Goal: Information Seeking & Learning: Find specific fact

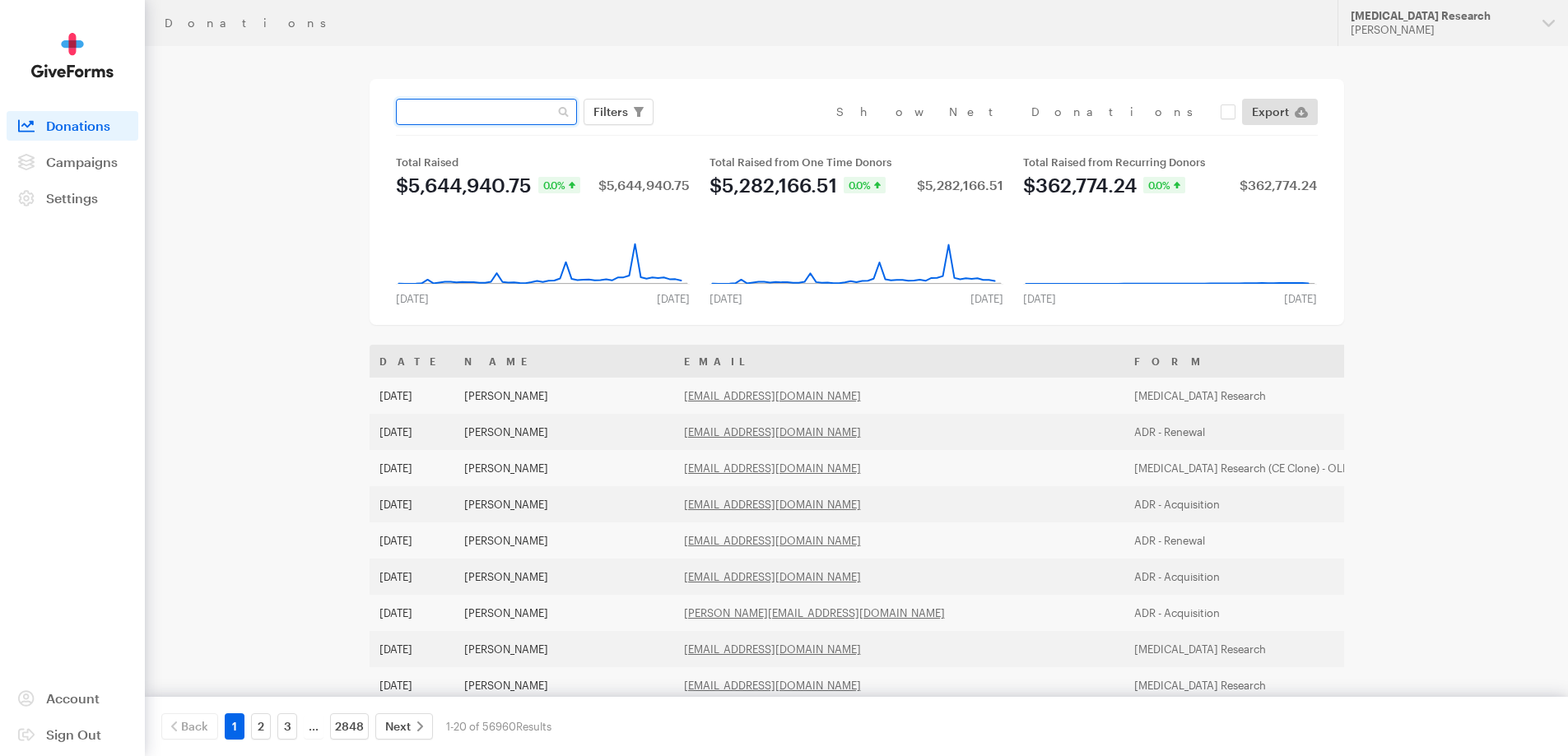
click at [506, 111] on input "text" at bounding box center [486, 112] width 181 height 27
paste input "[EMAIL_ADDRESS][DOMAIN_NAME]"
type input "[EMAIL_ADDRESS][DOMAIN_NAME]"
click at [735, 133] on button "Apply" at bounding box center [761, 146] width 53 height 27
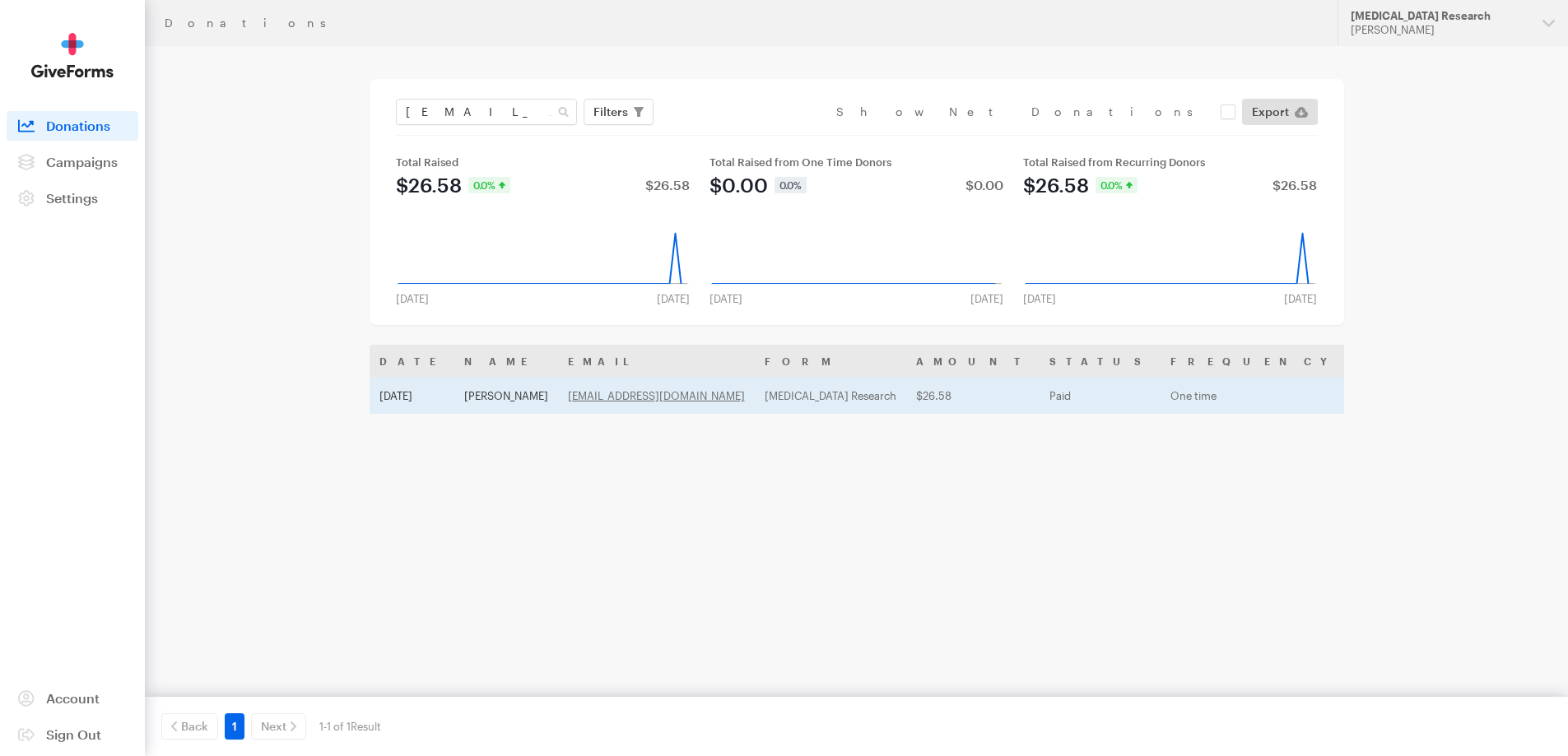
click at [885, 395] on td "[MEDICAL_DATA] Research" at bounding box center [830, 396] width 152 height 37
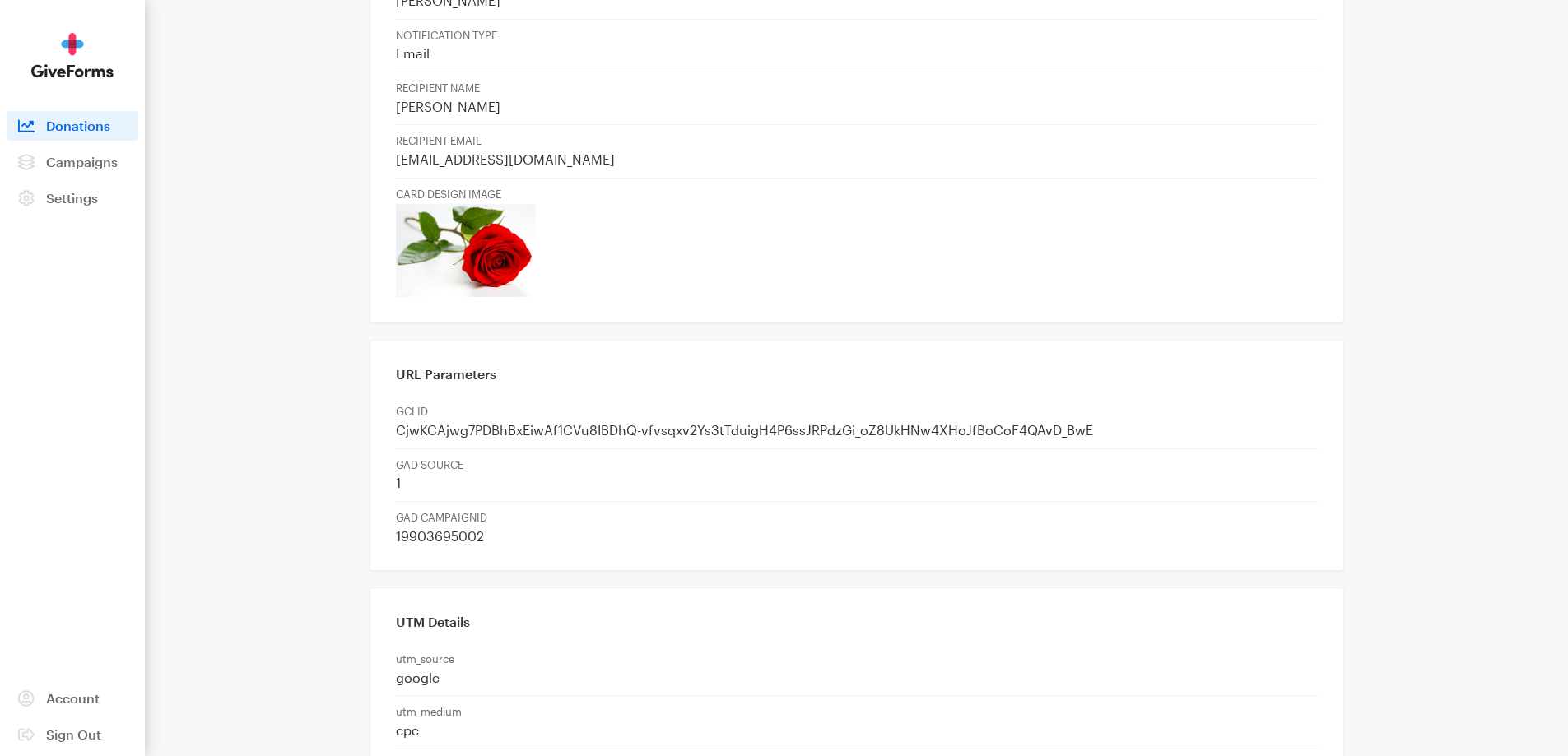
scroll to position [1031, 0]
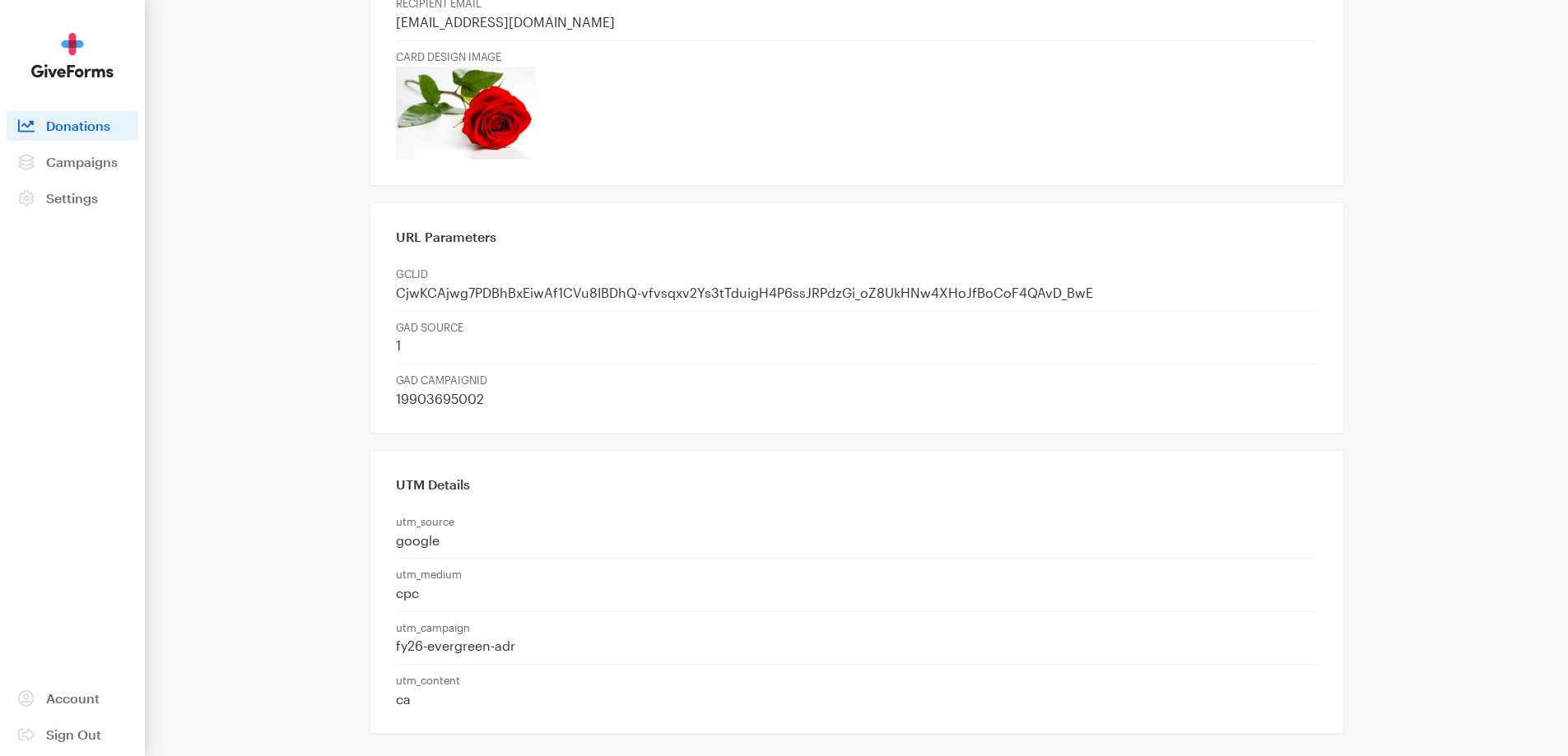
click at [462, 637] on p "fy26-evergreen-adr" at bounding box center [856, 645] width 921 height 17
click at [441, 674] on p "utm_content" at bounding box center [856, 681] width 921 height 14
click at [404, 585] on p "cpc" at bounding box center [856, 593] width 921 height 17
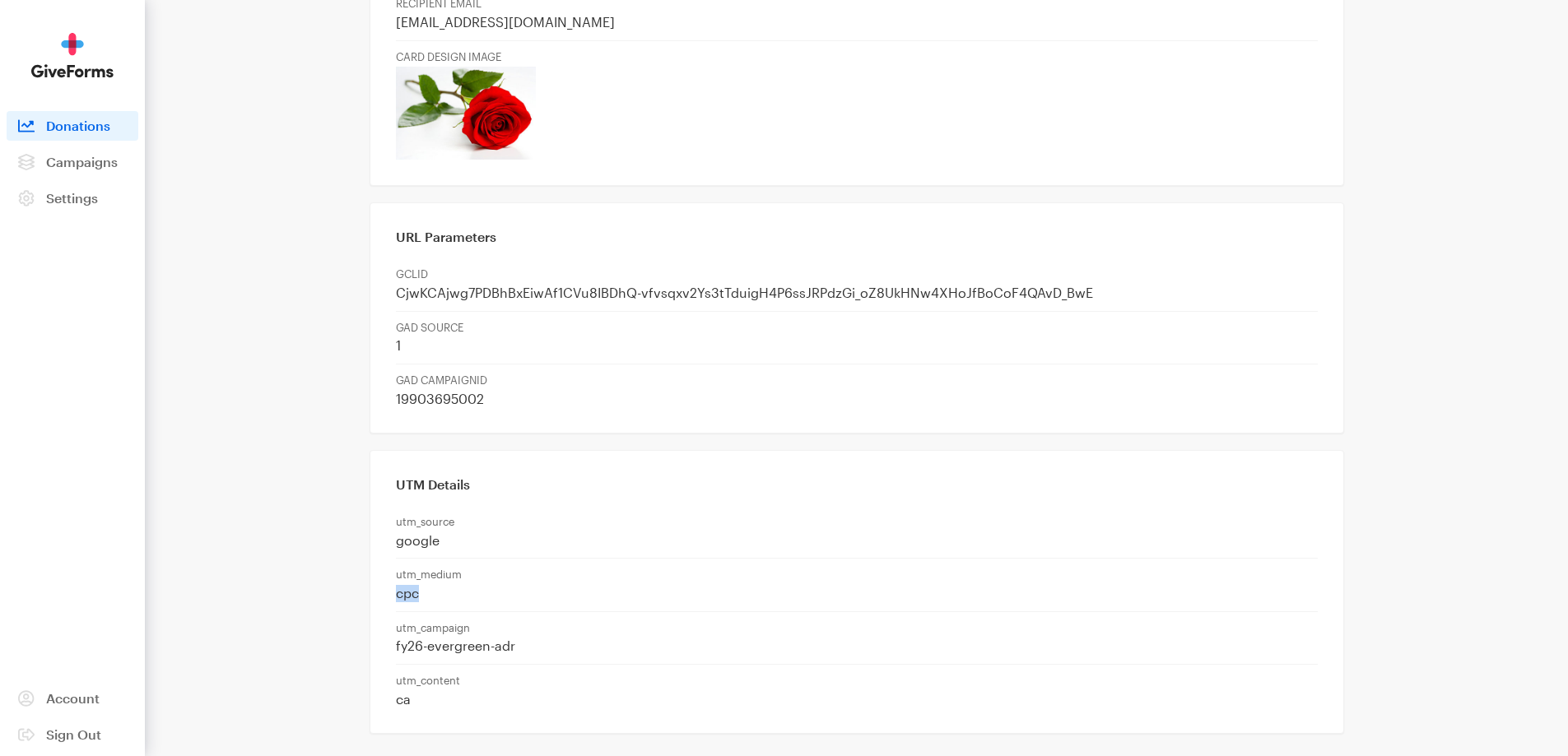
click at [404, 585] on p "cpc" at bounding box center [856, 593] width 921 height 17
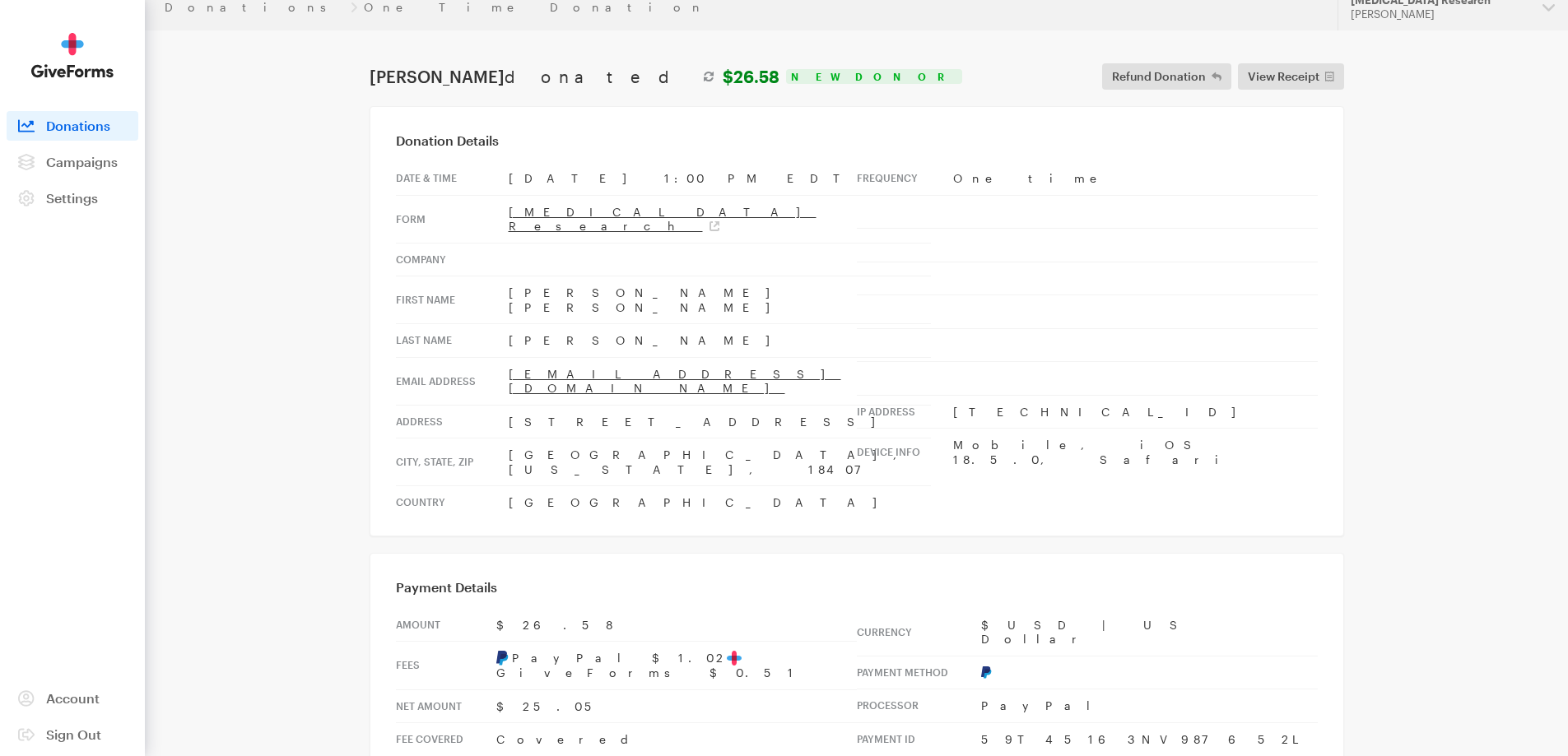
scroll to position [0, 0]
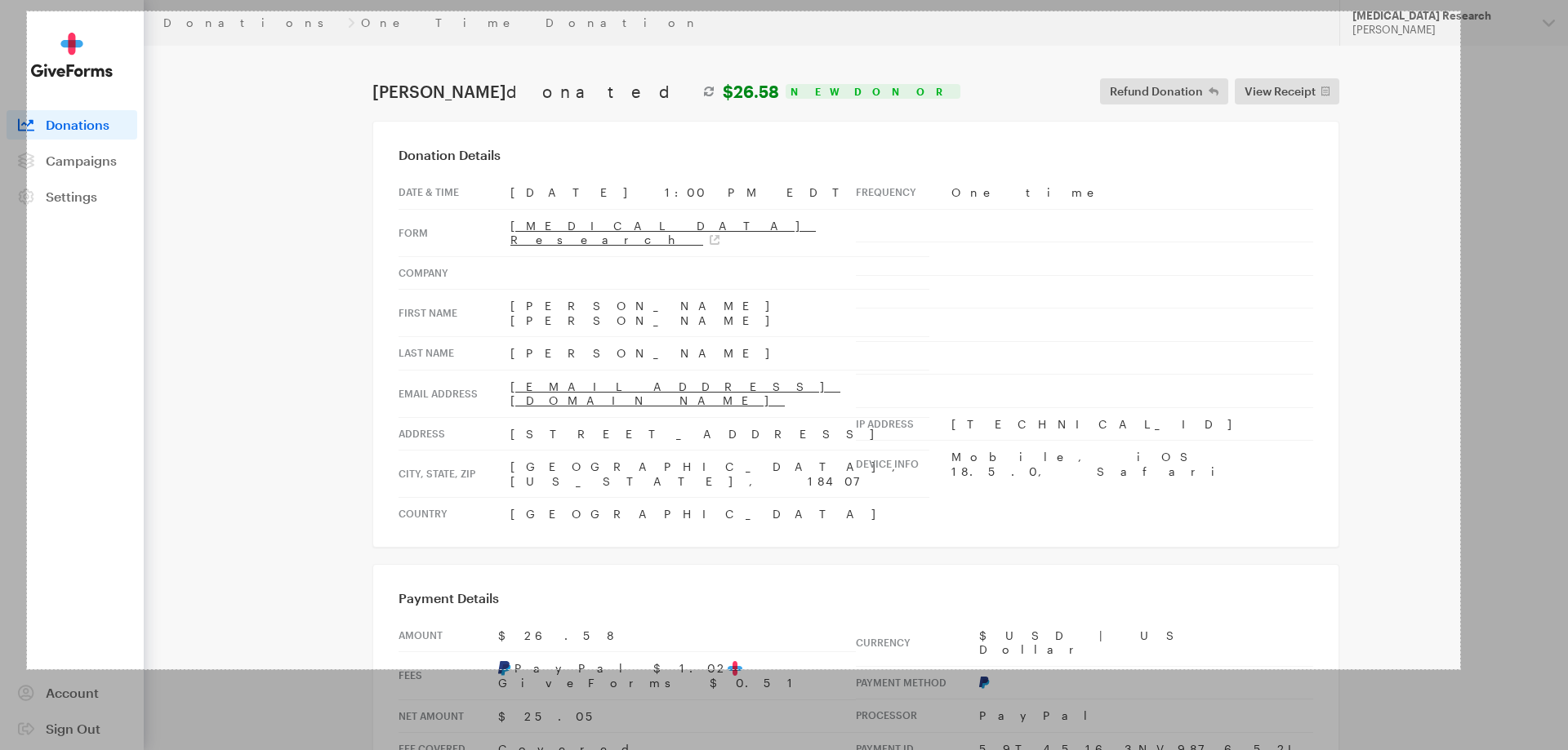
drag, startPoint x: 35, startPoint y: 22, endPoint x: 1460, endPoint y: 670, distance: 1565.4
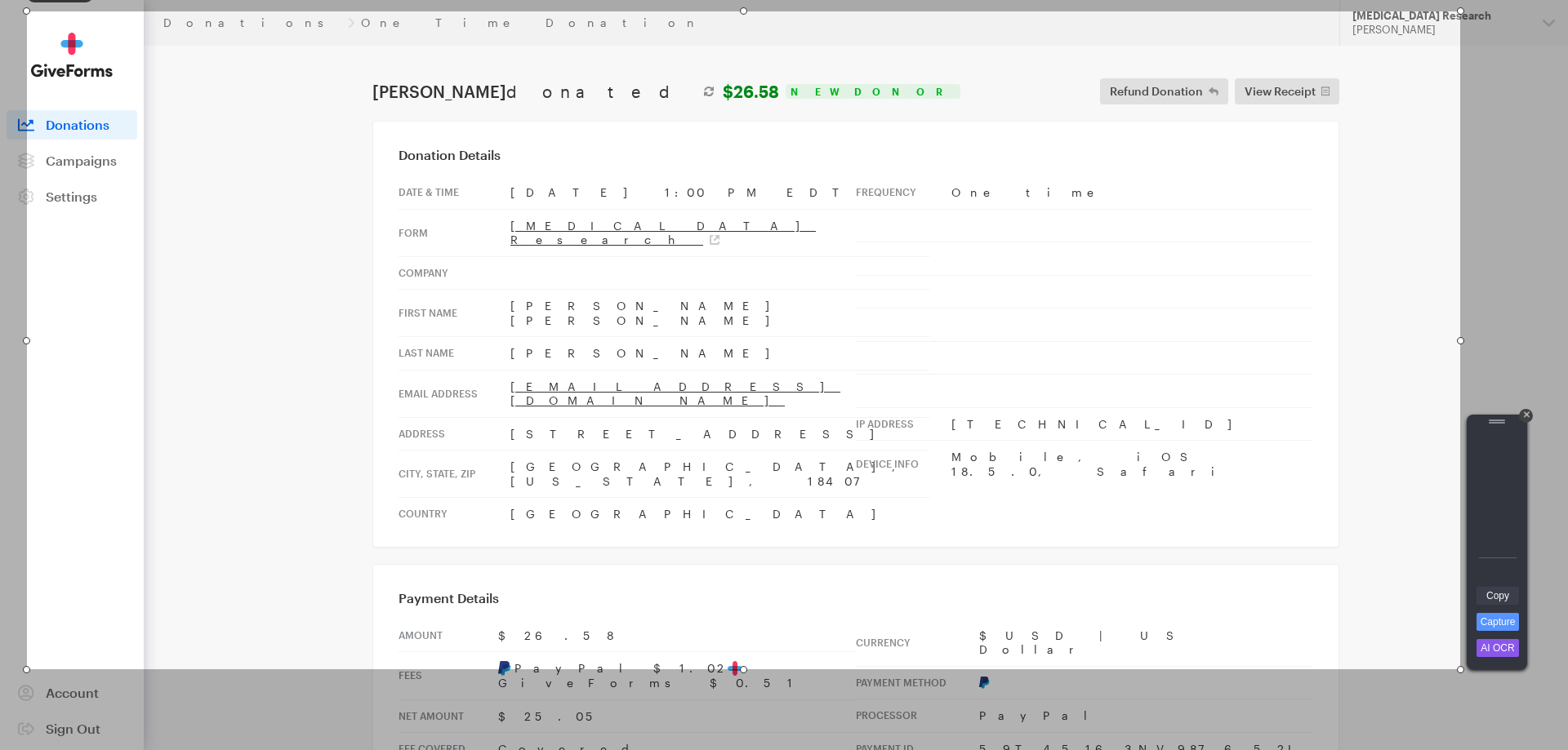
click at [1498, 591] on link "Copy" at bounding box center [1497, 595] width 42 height 18
